Goal: Complete application form

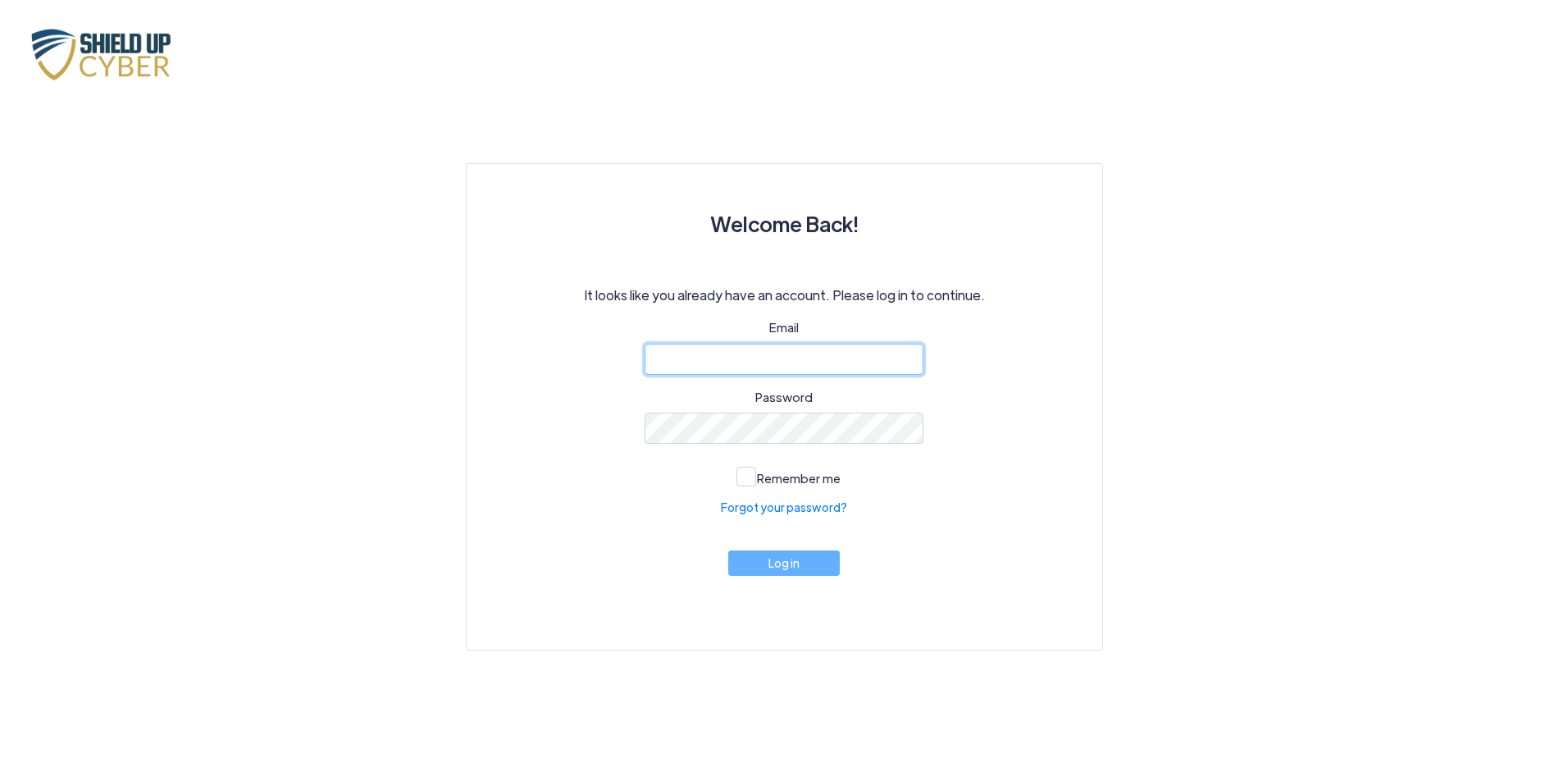
click at [746, 366] on input "email" at bounding box center [784, 358] width 279 height 31
type input "[EMAIL_ADDRESS][DOMAIN_NAME]"
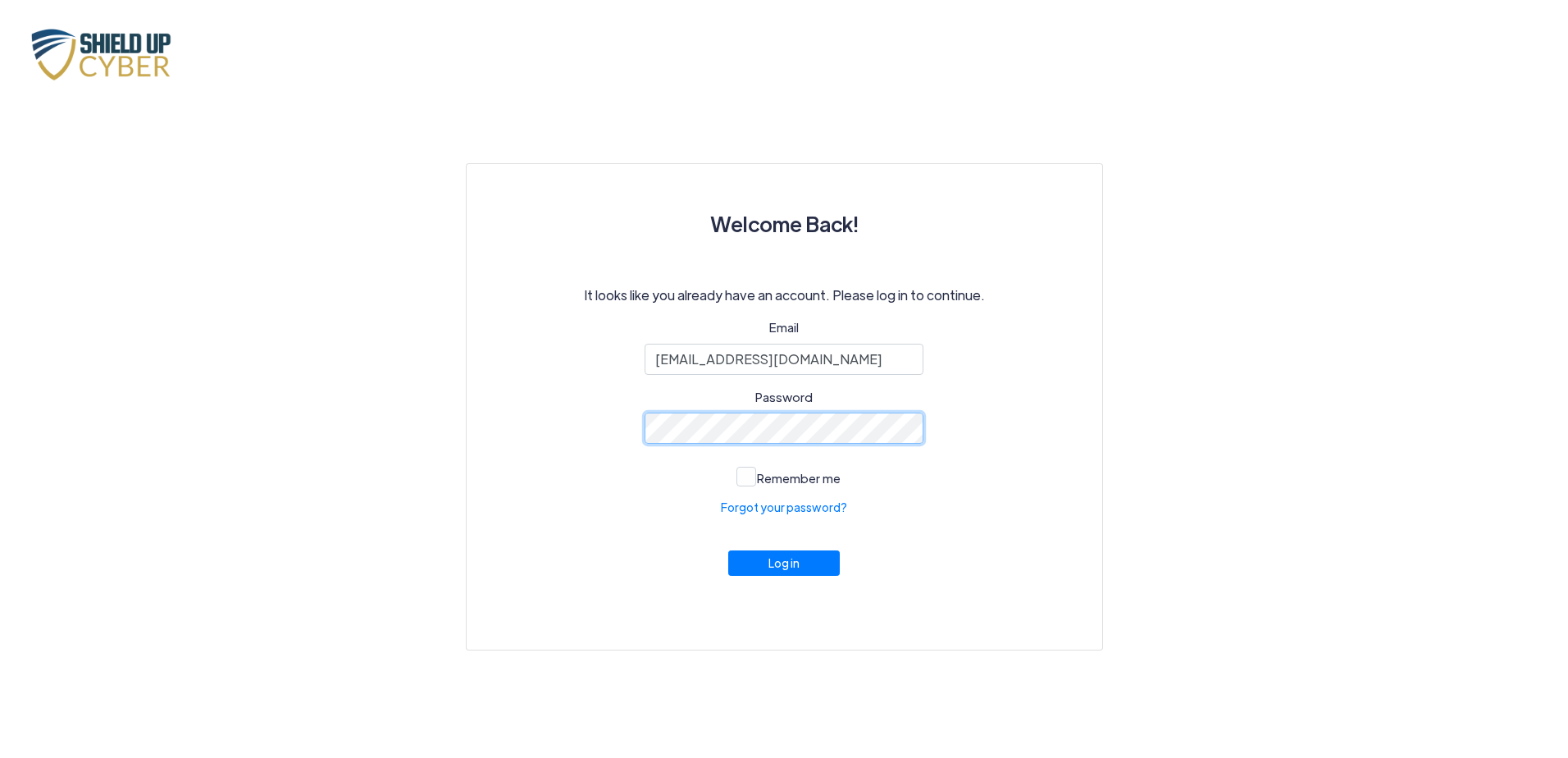
click at [728, 550] on button "Log in" at bounding box center [784, 562] width 111 height 26
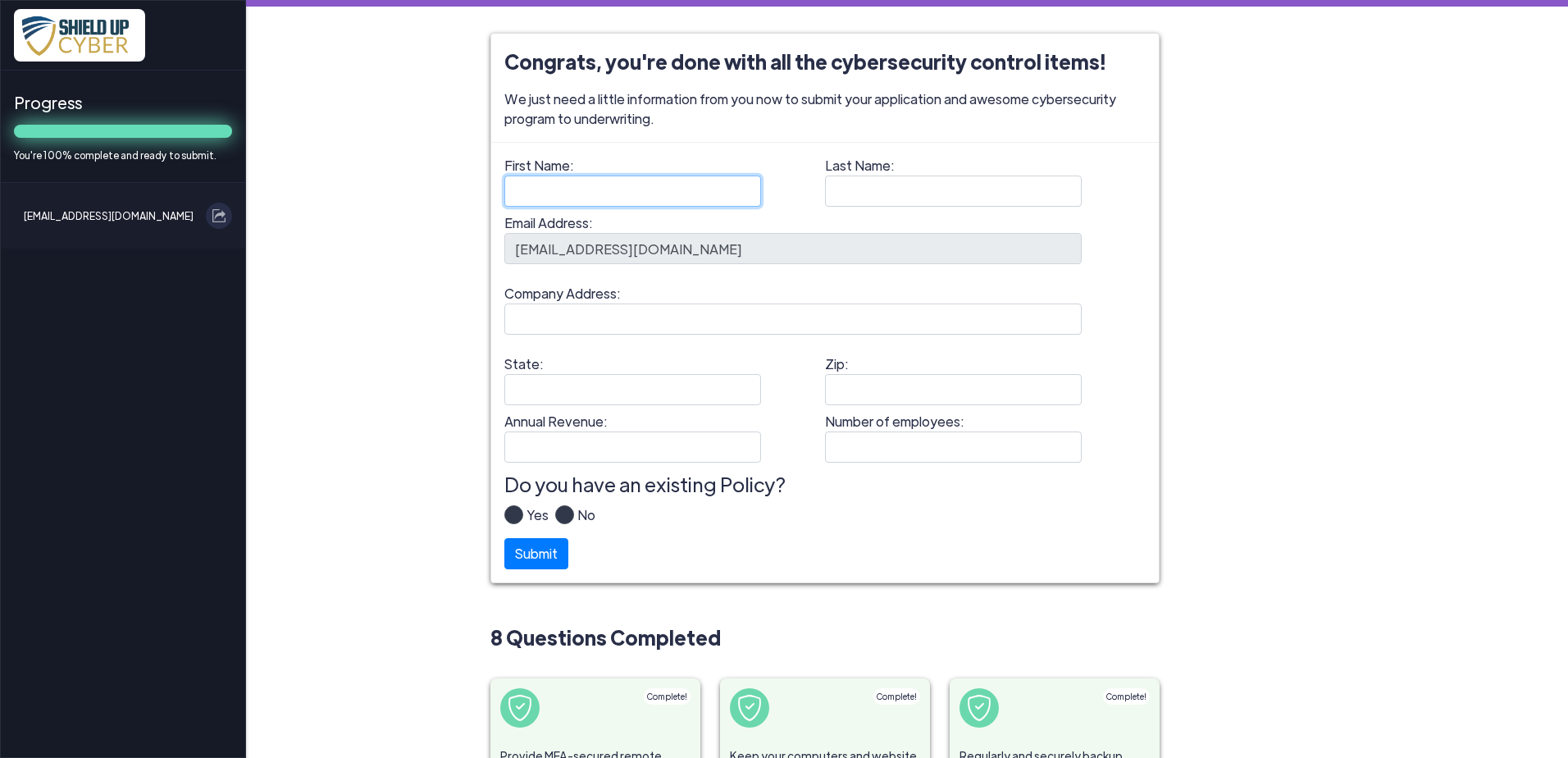
click at [617, 198] on input "First Name:" at bounding box center [632, 191] width 257 height 31
type input "[PERSON_NAME]"
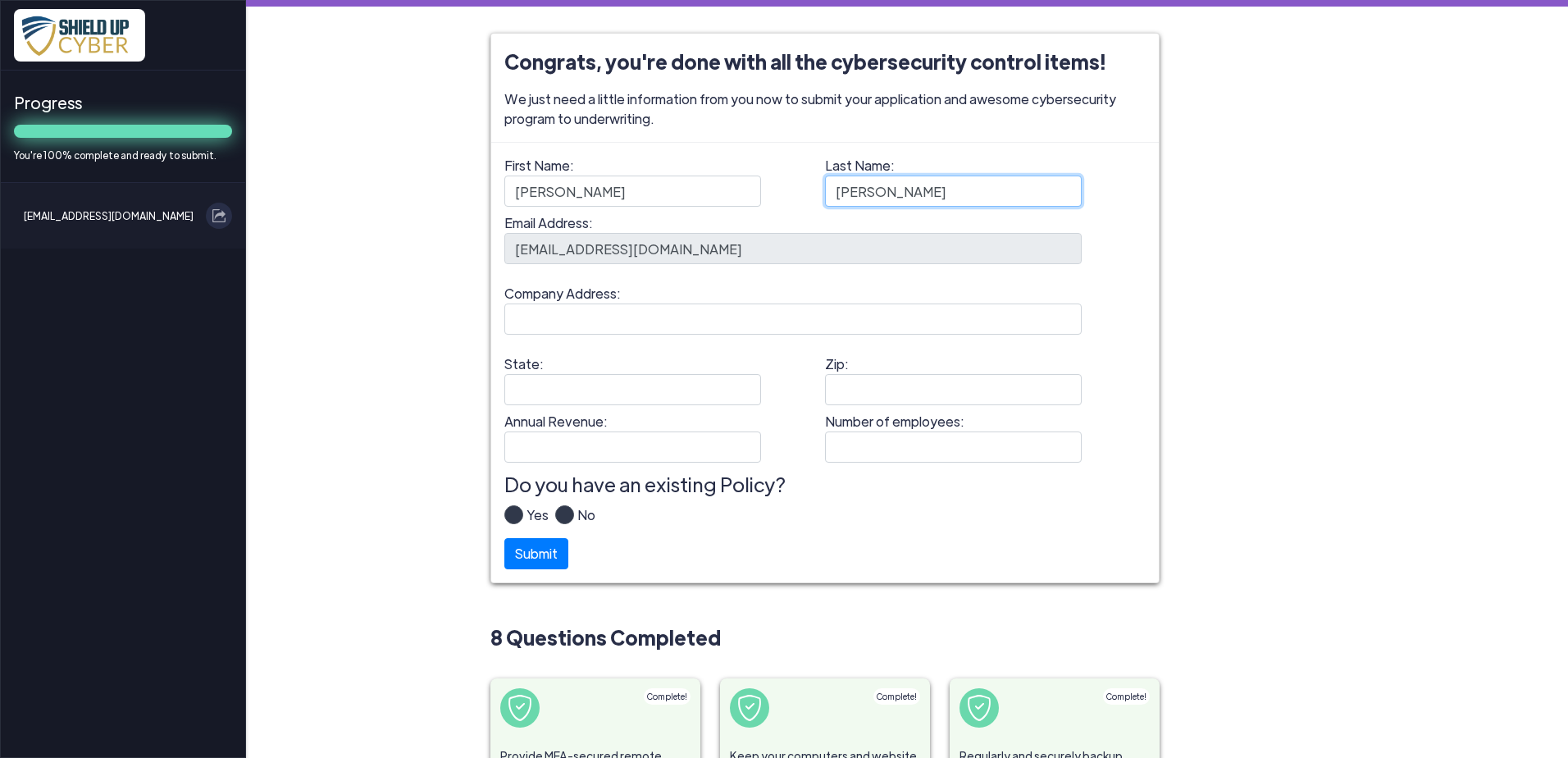
type input "[PERSON_NAME]"
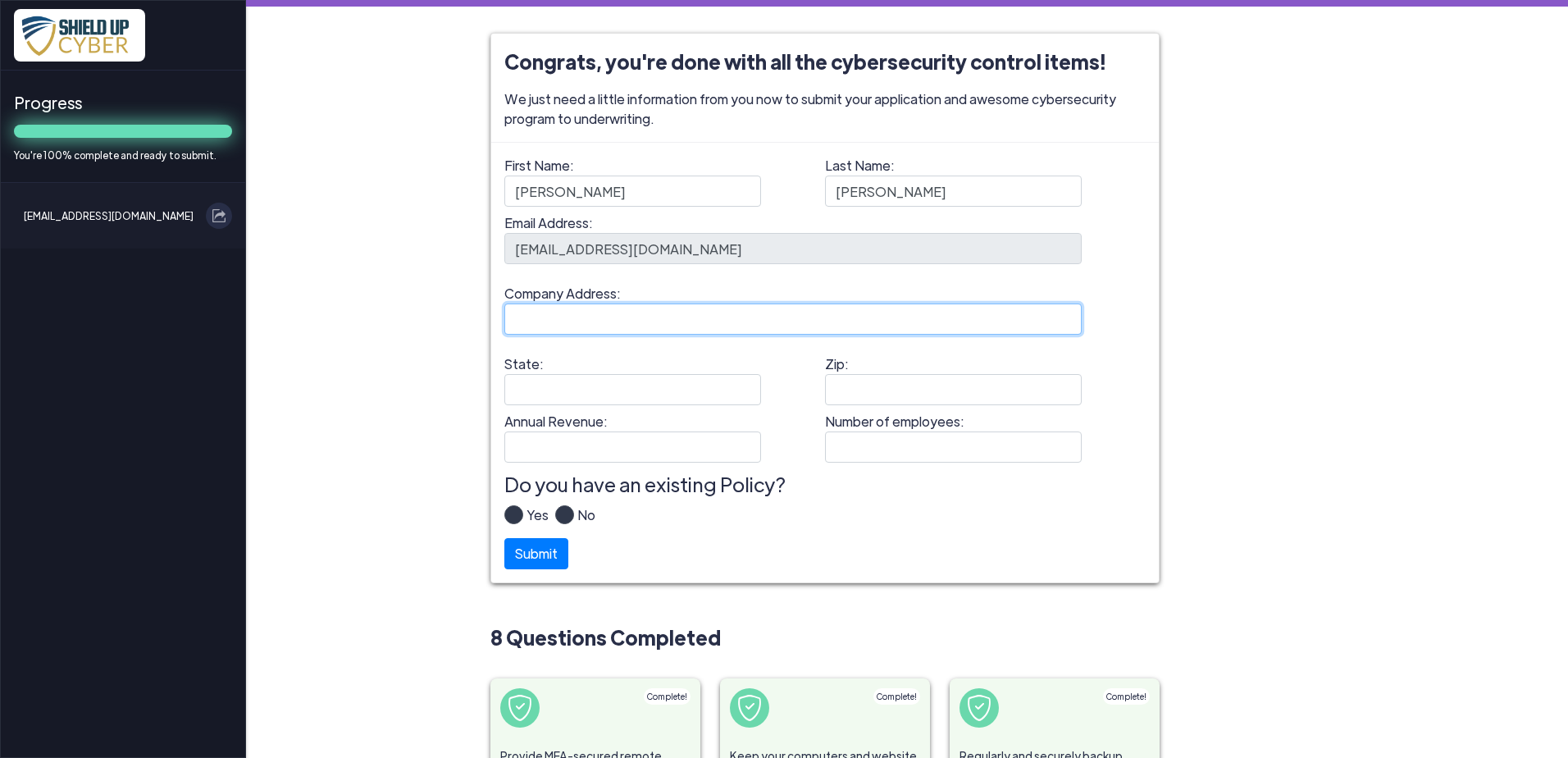
click at [639, 320] on input "Company Address:" at bounding box center [792, 319] width 577 height 31
paste input "[STREET_ADDRESS][US_STATE]"
type input "[STREET_ADDRESS][US_STATE]"
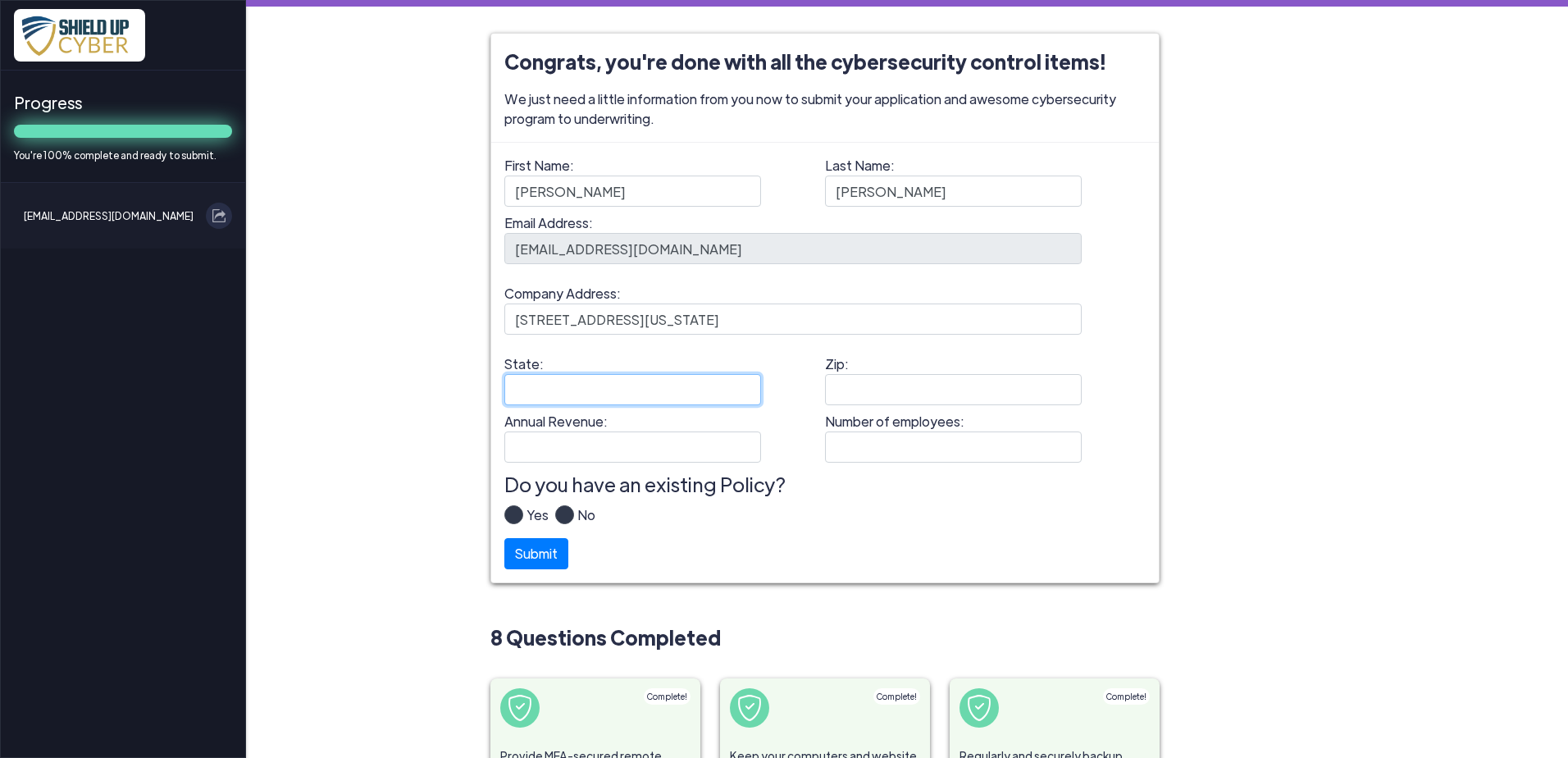
click at [631, 389] on input "State:" at bounding box center [632, 389] width 257 height 31
type input "SC"
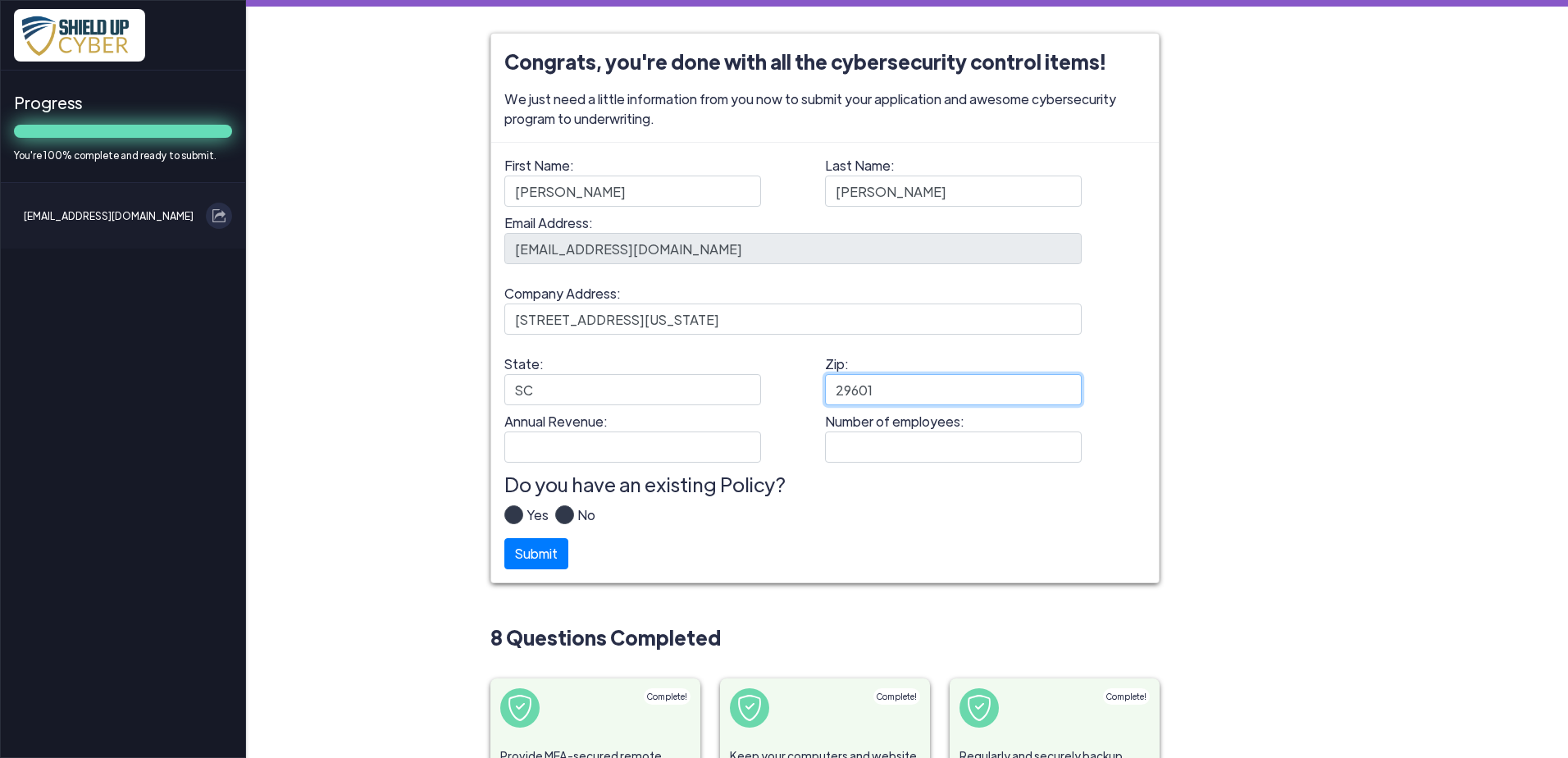
type input "29601"
click at [523, 518] on label "Yes" at bounding box center [536, 521] width 26 height 33
click at [0, 0] on input "Yes" at bounding box center [0, 0] width 0 height 0
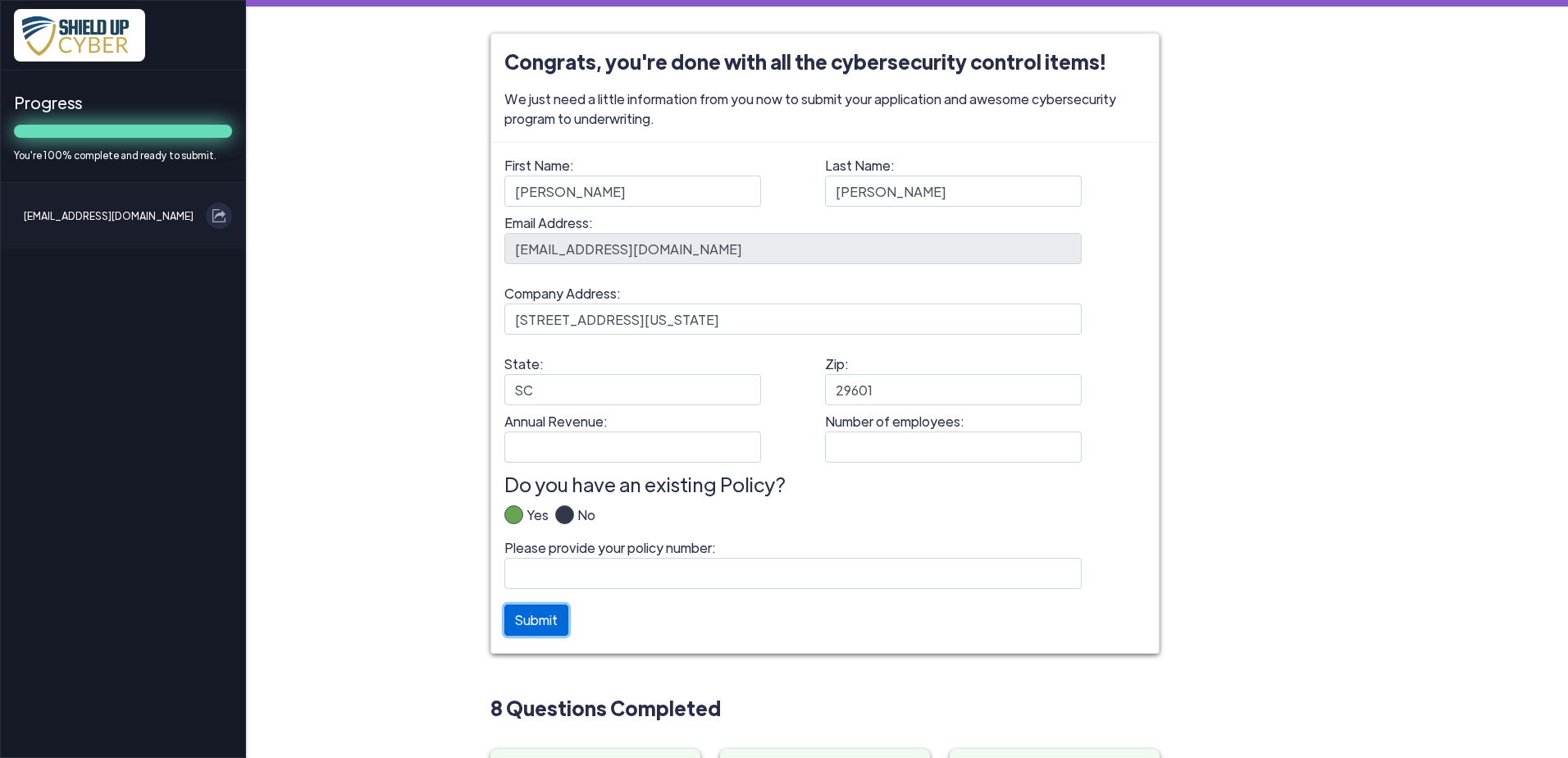
click at [524, 621] on button "Submit" at bounding box center [536, 619] width 64 height 31
click at [539, 623] on button "Submit" at bounding box center [536, 619] width 64 height 31
click at [788, 481] on legend "Do you have an existing Policy?" at bounding box center [824, 484] width 641 height 29
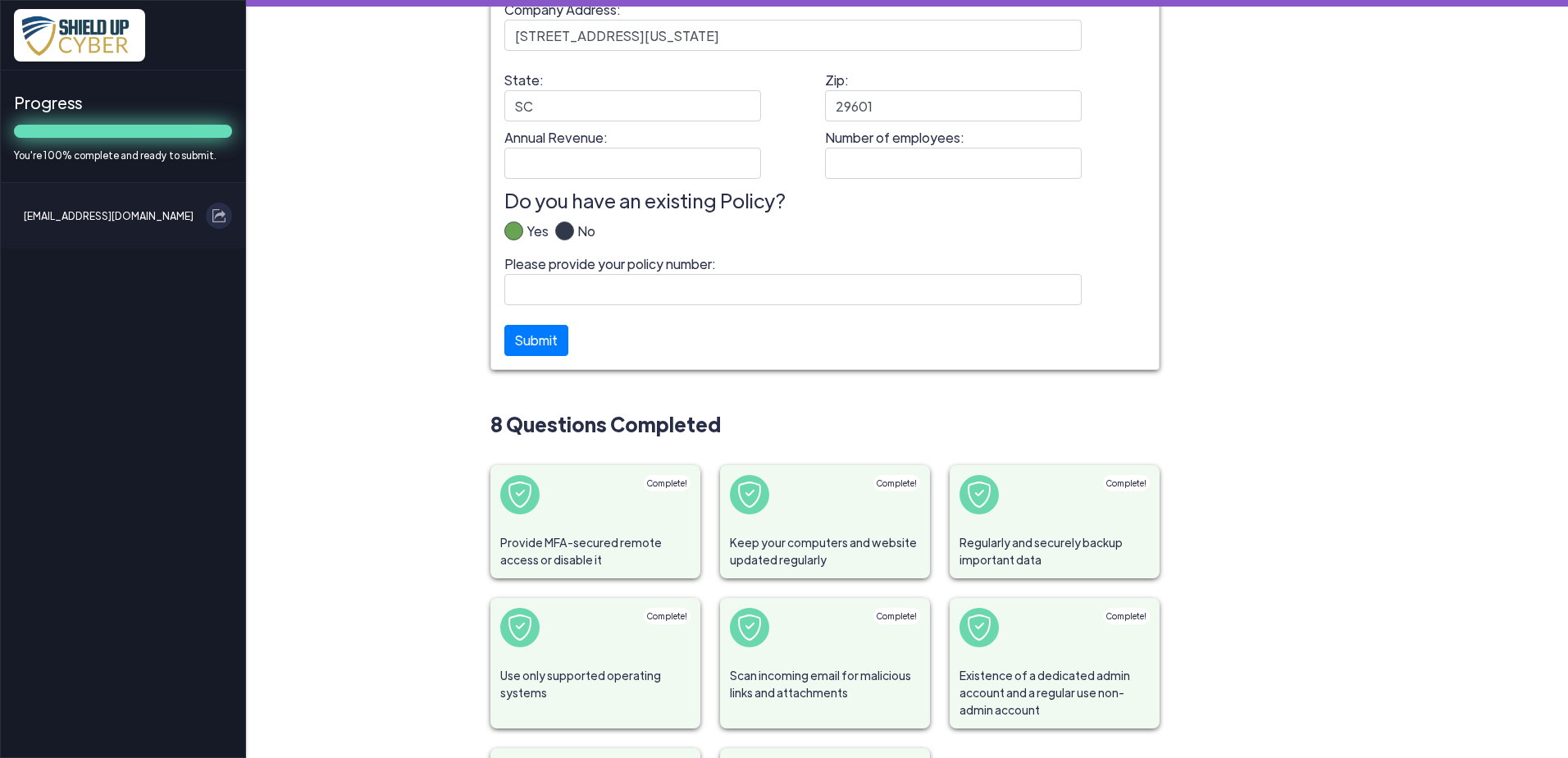
scroll to position [82, 0]
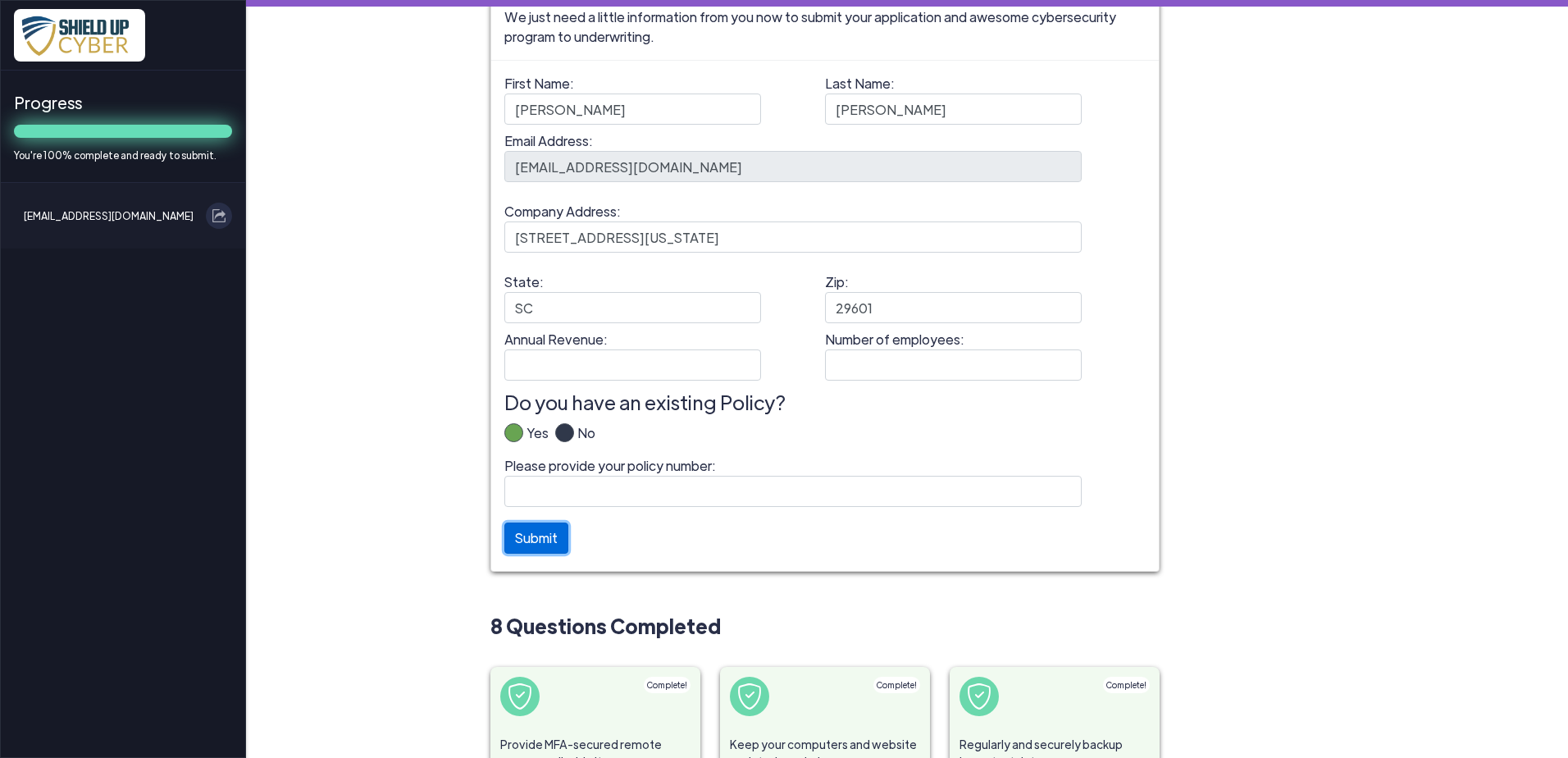
click at [546, 536] on button "Submit" at bounding box center [536, 537] width 64 height 31
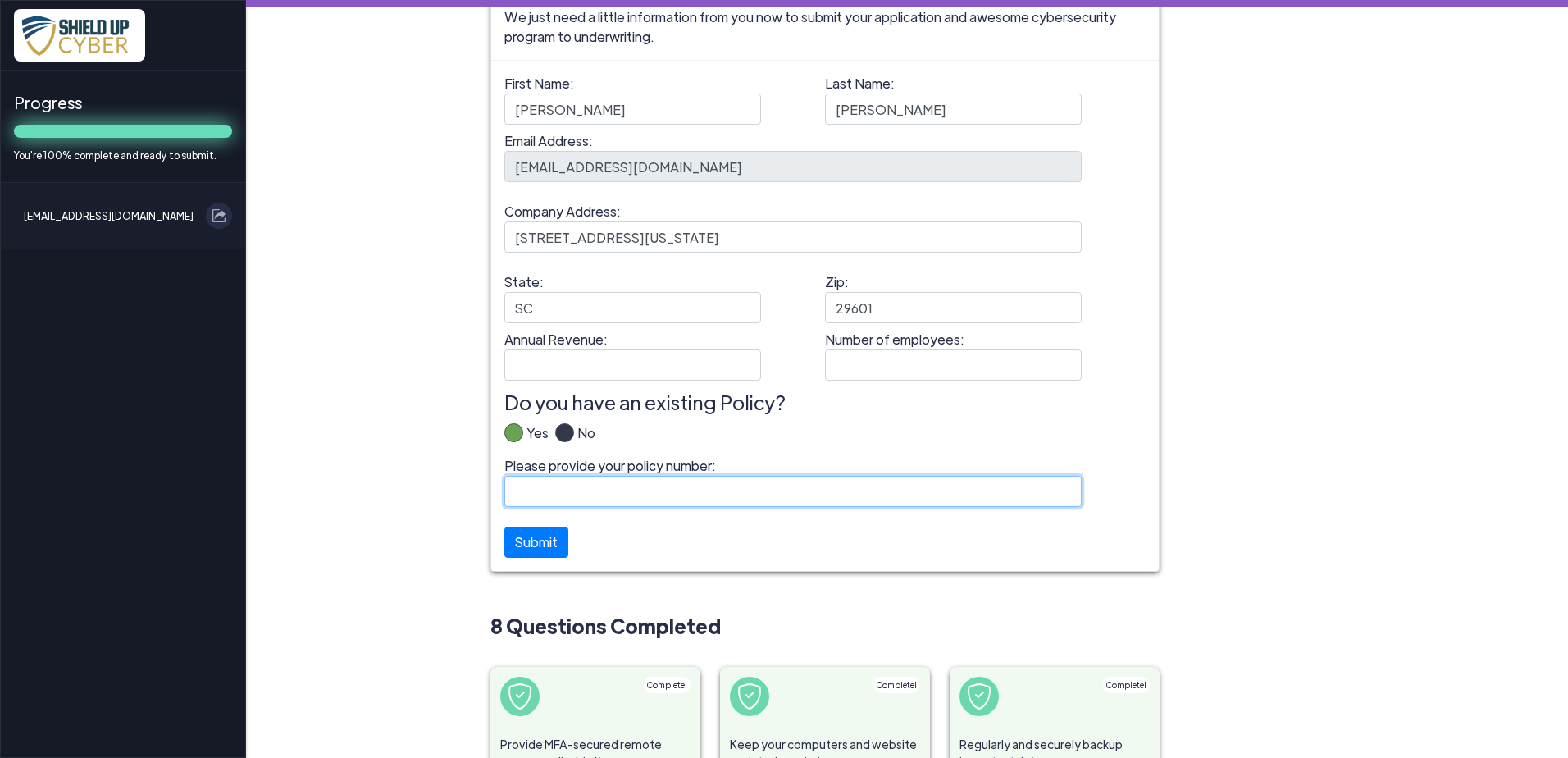
click at [642, 482] on input "Please provide your policy number:" at bounding box center [792, 491] width 577 height 31
paste input "B10402YRS022-01"
type input "B10402YRS022-01"
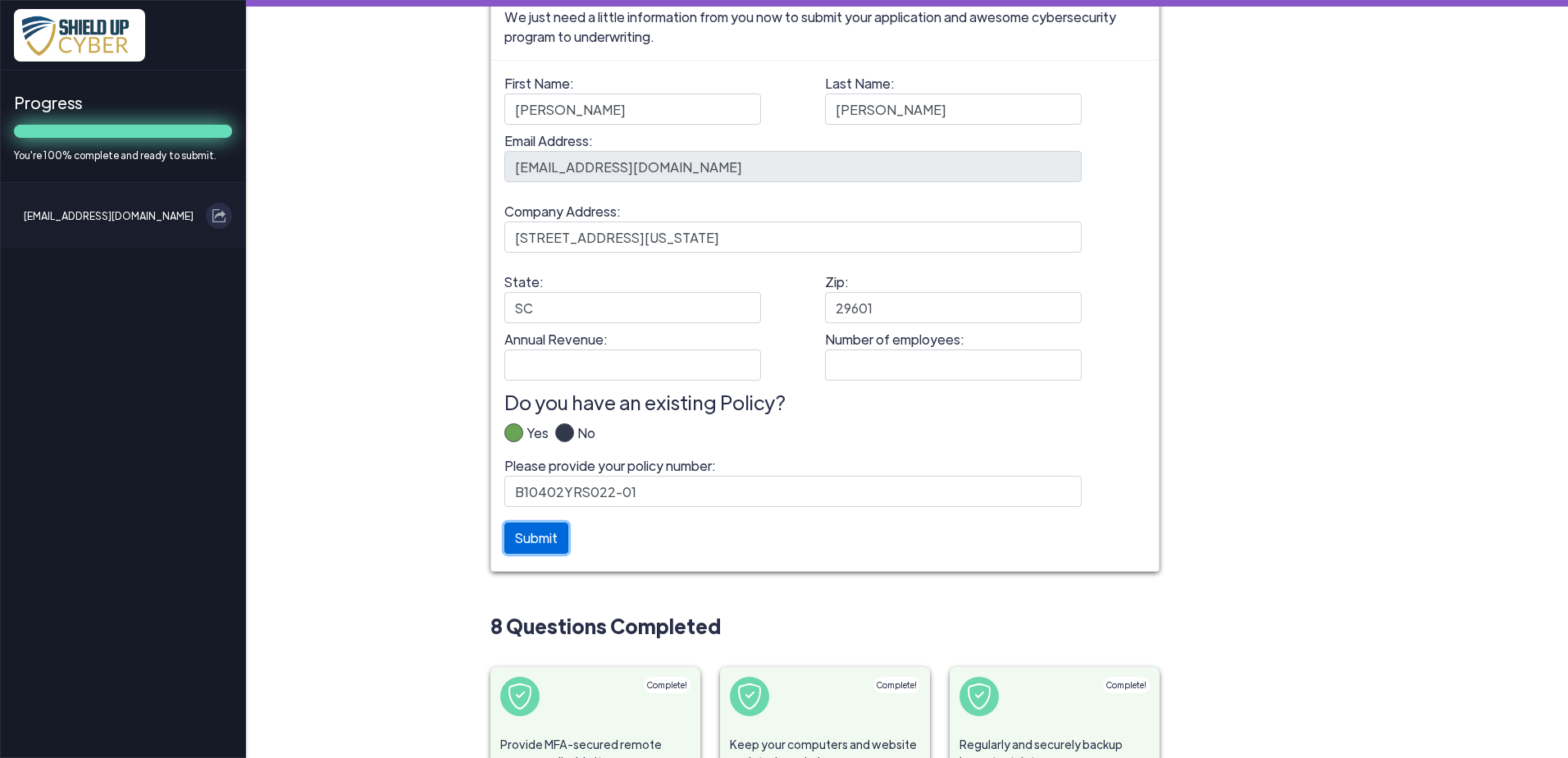
click at [525, 543] on button "Submit" at bounding box center [536, 537] width 64 height 31
